Goal: Transaction & Acquisition: Purchase product/service

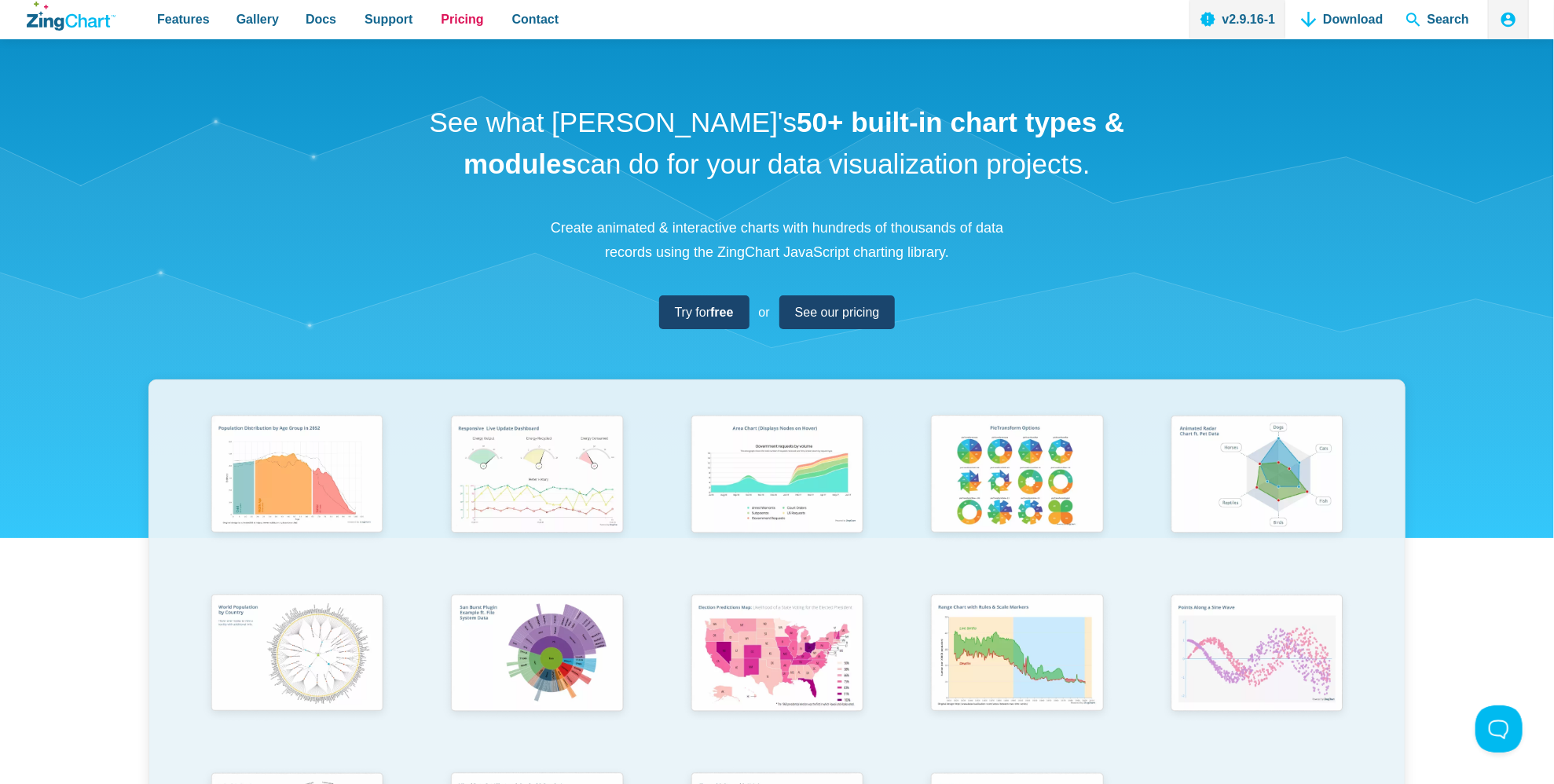
click at [434, 35] on link "Pricing" at bounding box center [461, 20] width 55 height 39
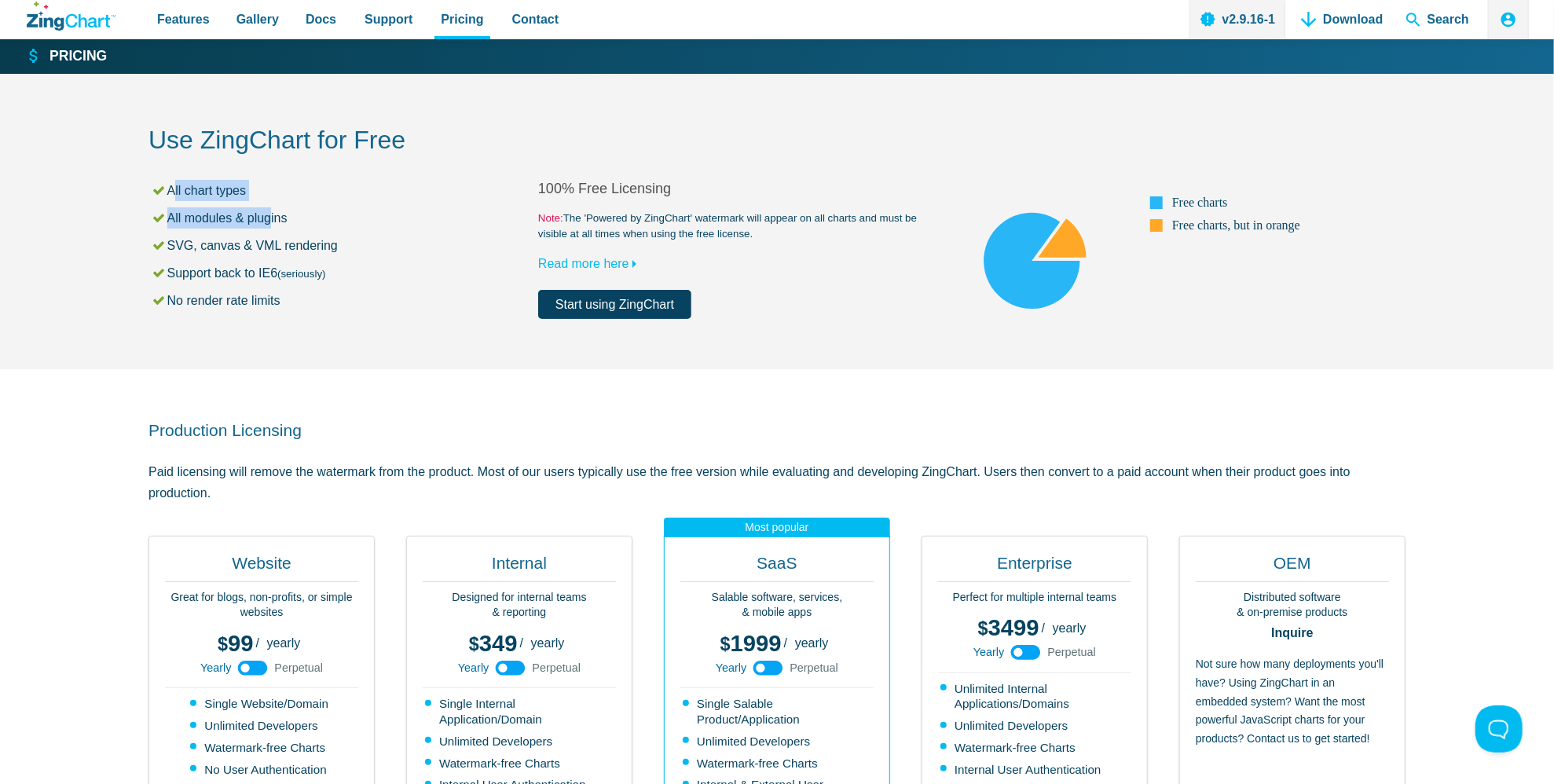
drag, startPoint x: 174, startPoint y: 195, endPoint x: 271, endPoint y: 215, distance: 99.0
click at [271, 215] on ul "All chart types All modules & plugins SVG, canvas & VML rendering Support back …" at bounding box center [343, 245] width 389 height 132
drag, startPoint x: 271, startPoint y: 215, endPoint x: 315, endPoint y: 272, distance: 72.0
click at [315, 272] on small "(seriously)" at bounding box center [302, 273] width 48 height 12
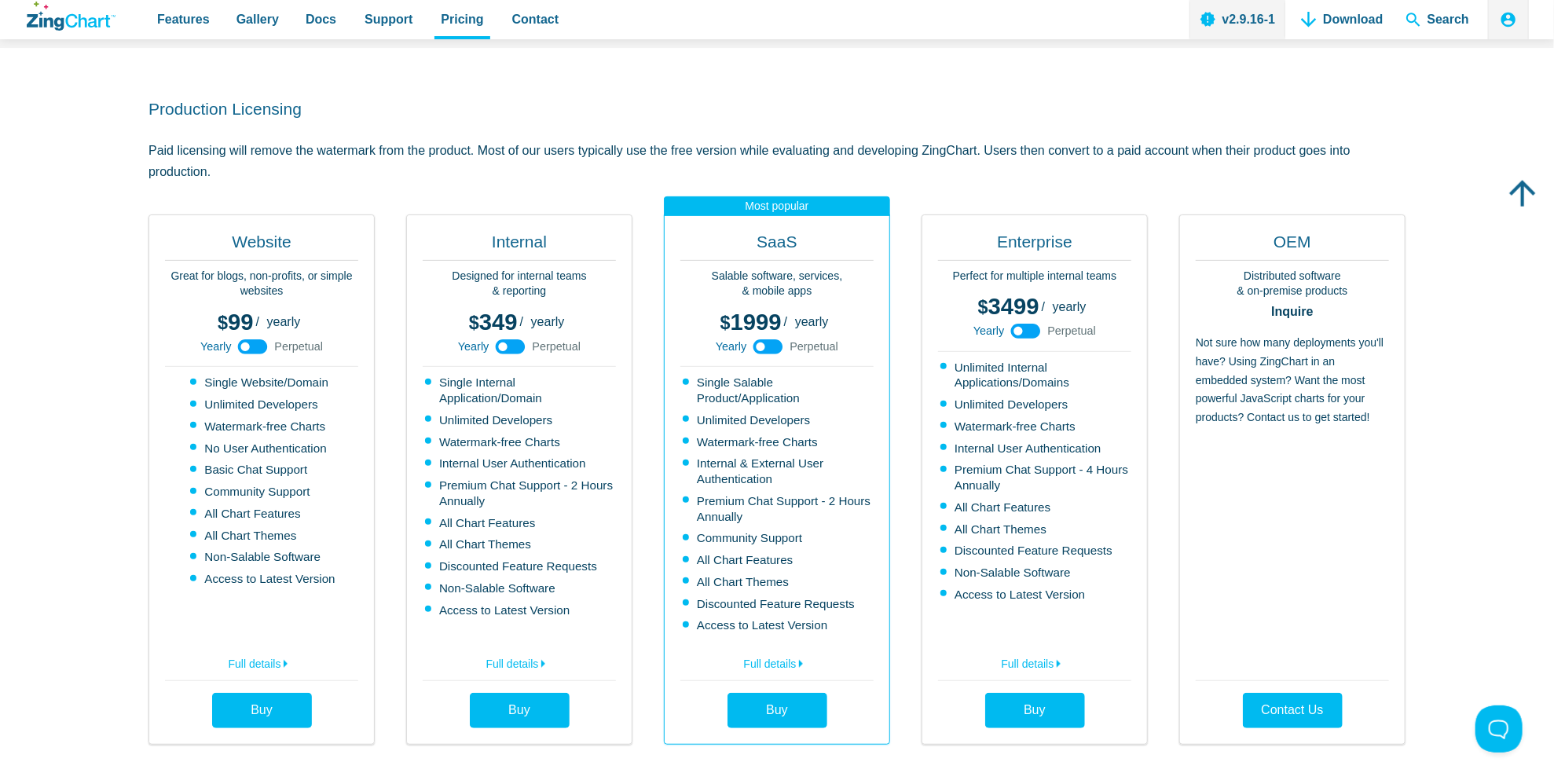
scroll to position [235, 0]
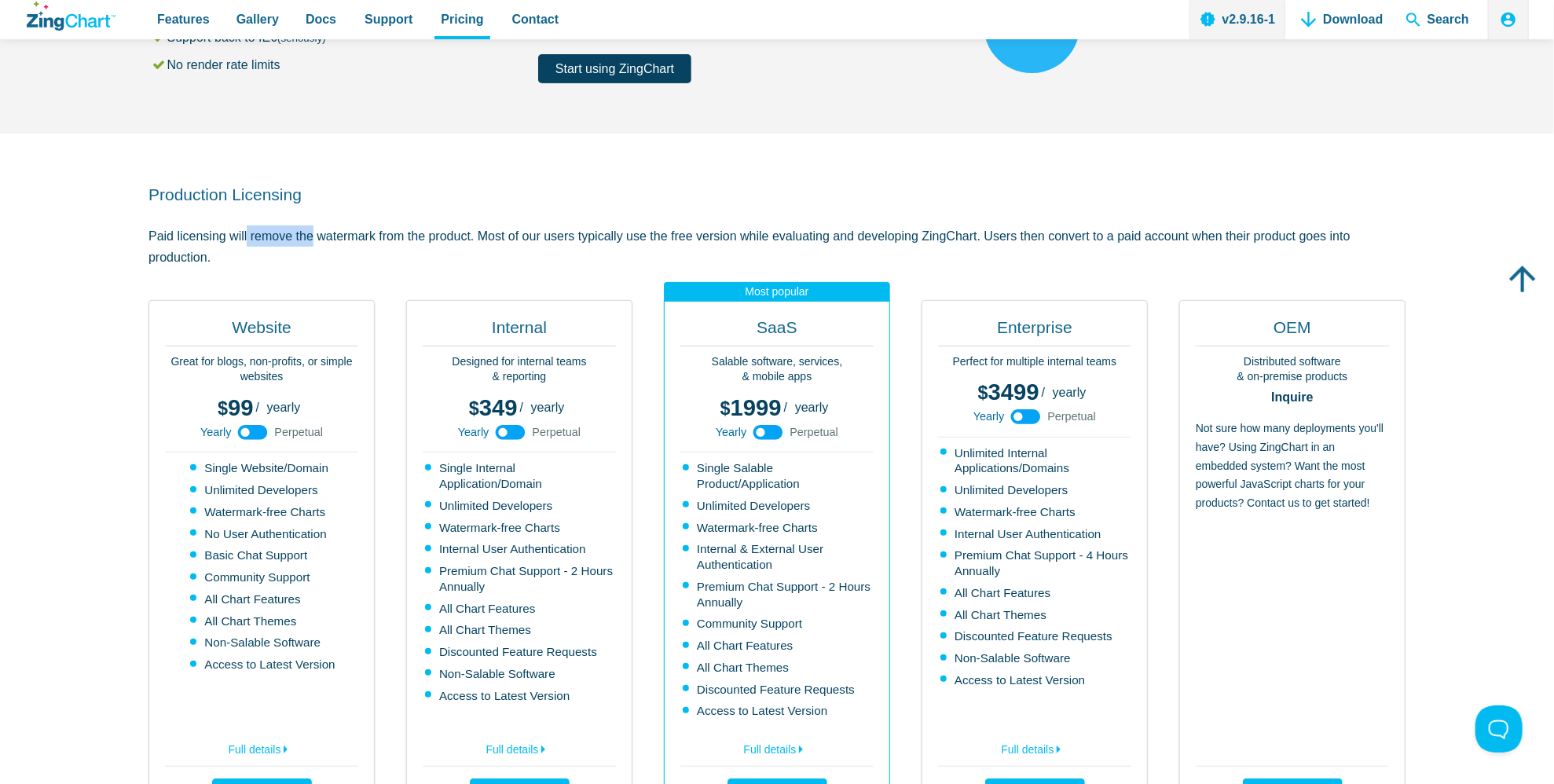
drag, startPoint x: 211, startPoint y: 234, endPoint x: 266, endPoint y: 237, distance: 55.1
click at [266, 237] on p "Paid licensing will remove the watermark from the product. Most of our users ty…" at bounding box center [777, 246] width 1257 height 42
drag, startPoint x: 266, startPoint y: 237, endPoint x: 373, endPoint y: 258, distance: 109.0
click at [373, 258] on p "Paid licensing will remove the watermark from the product. Most of our users ty…" at bounding box center [777, 246] width 1257 height 42
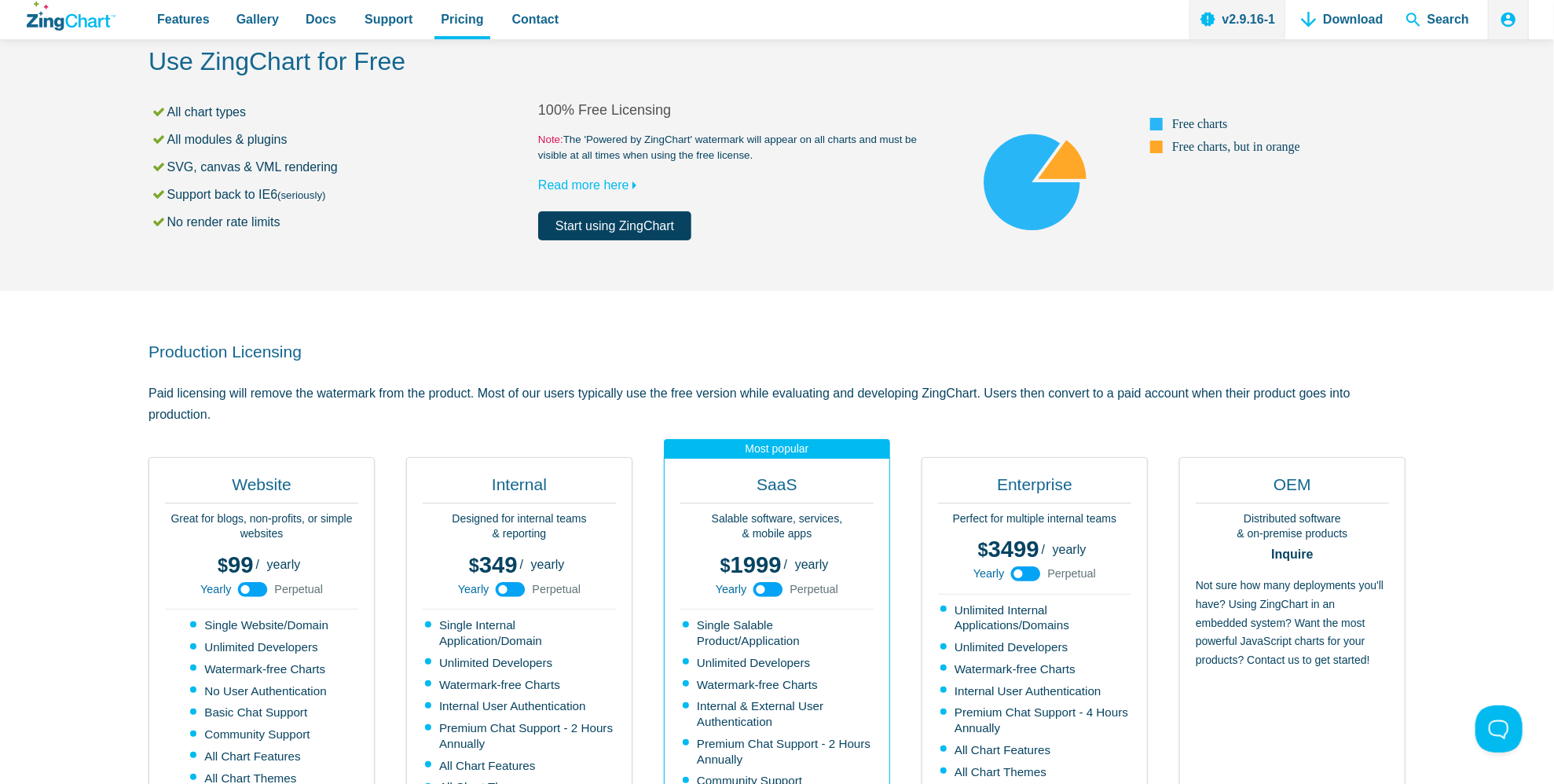
scroll to position [0, 0]
